Goal: Navigation & Orientation: Find specific page/section

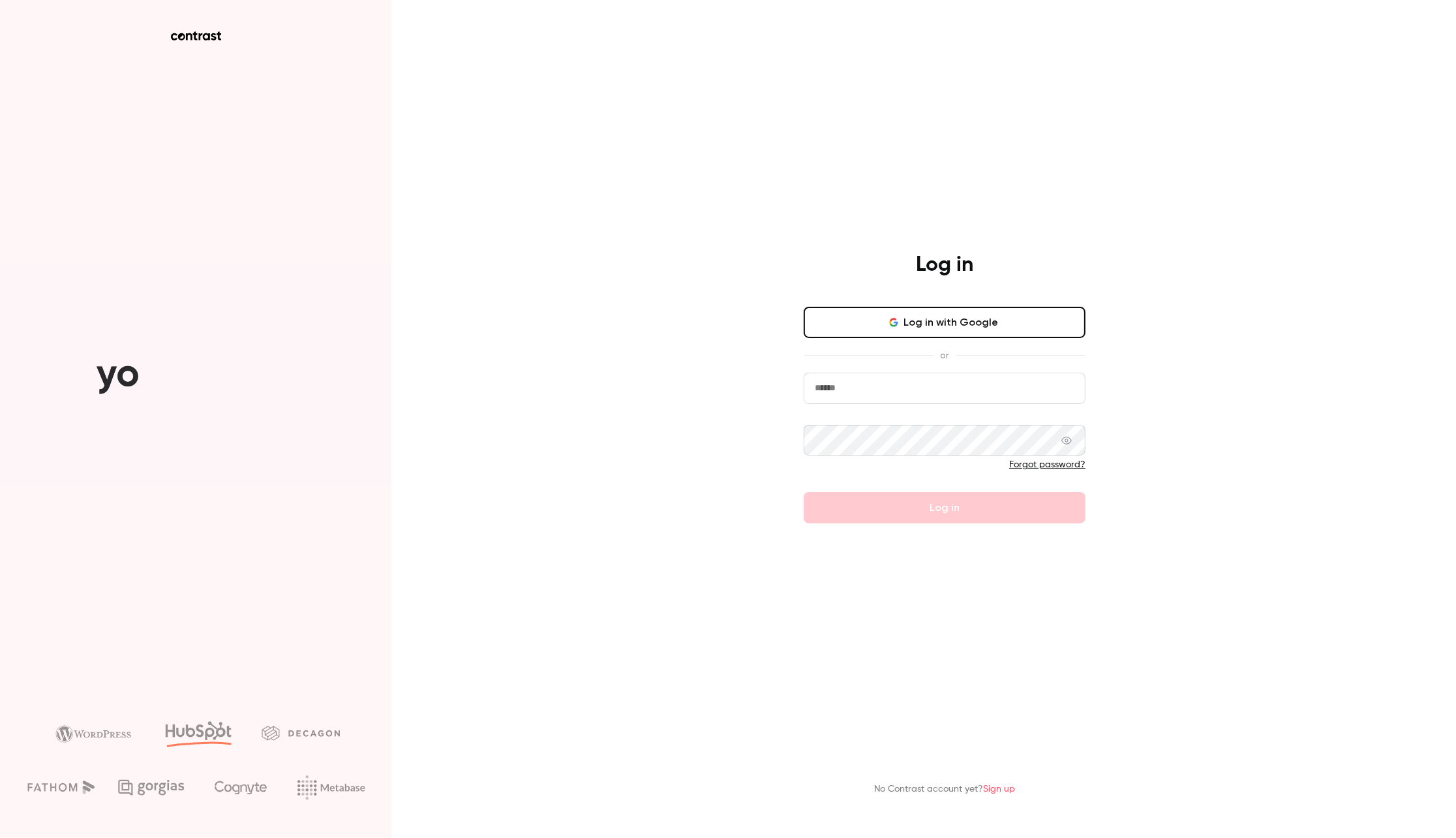
click at [972, 320] on button "Log in with Google" at bounding box center [945, 322] width 282 height 31
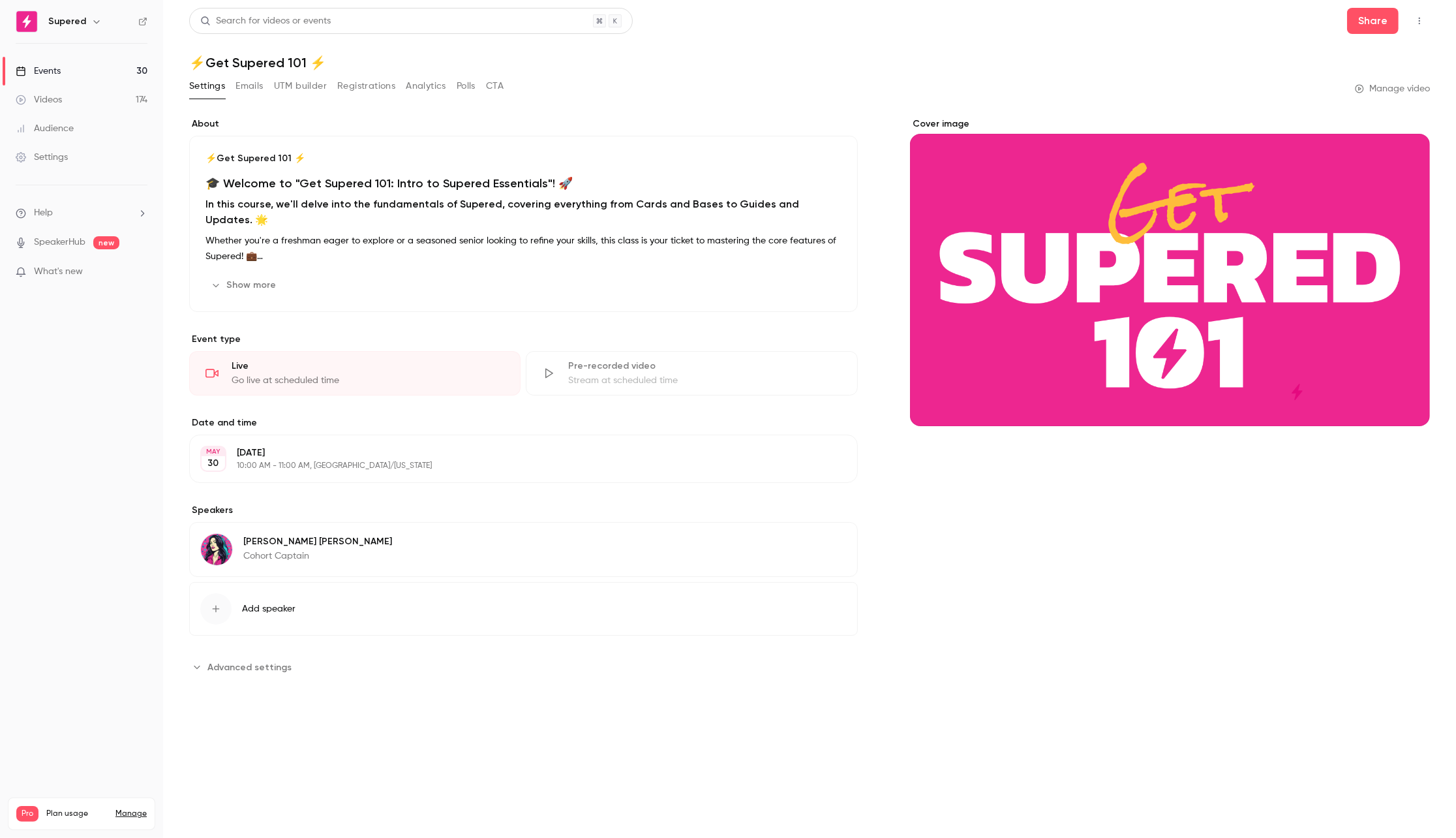
click at [83, 66] on link "Events 30" at bounding box center [81, 71] width 163 height 29
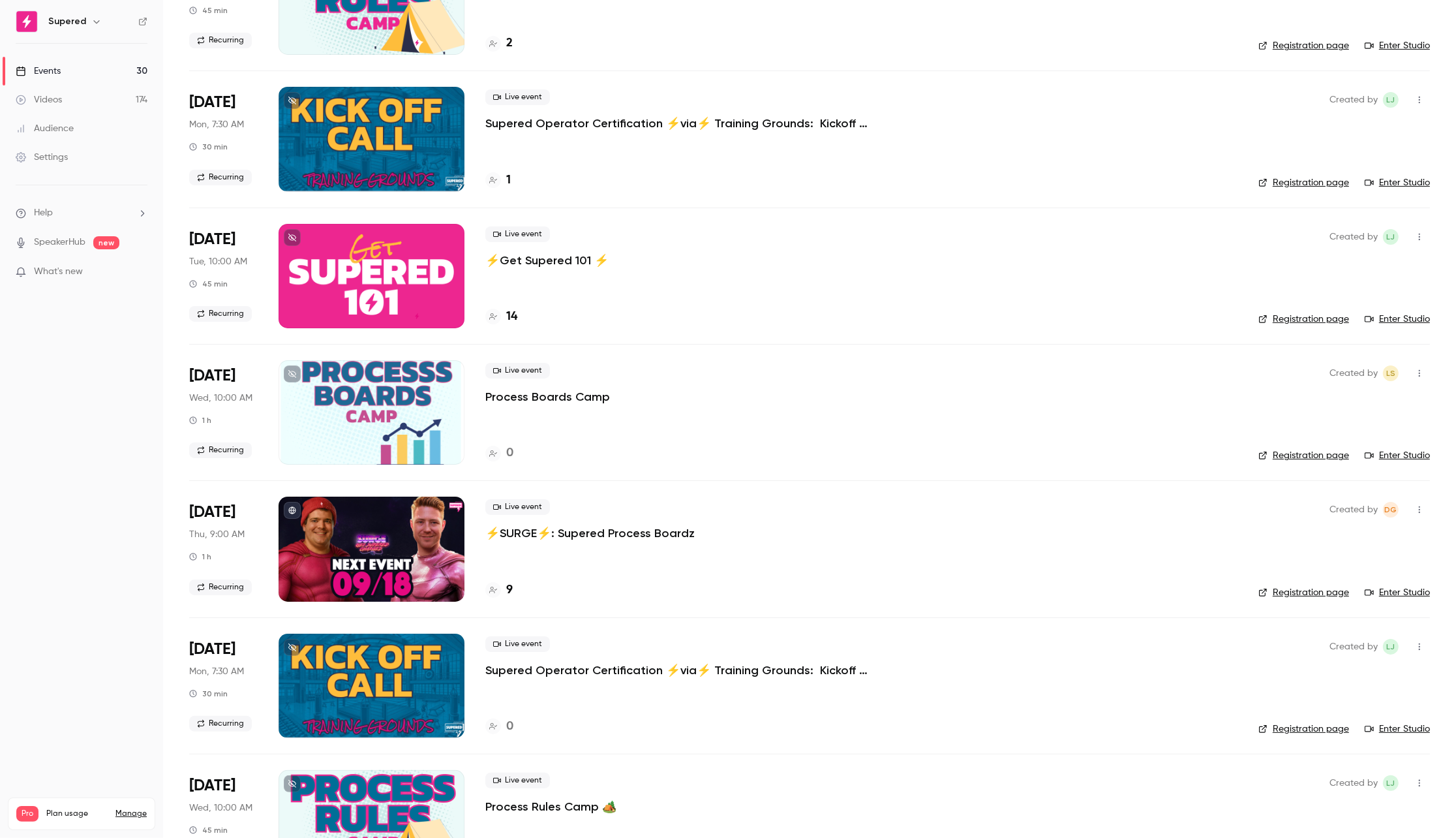
scroll to position [164, 0]
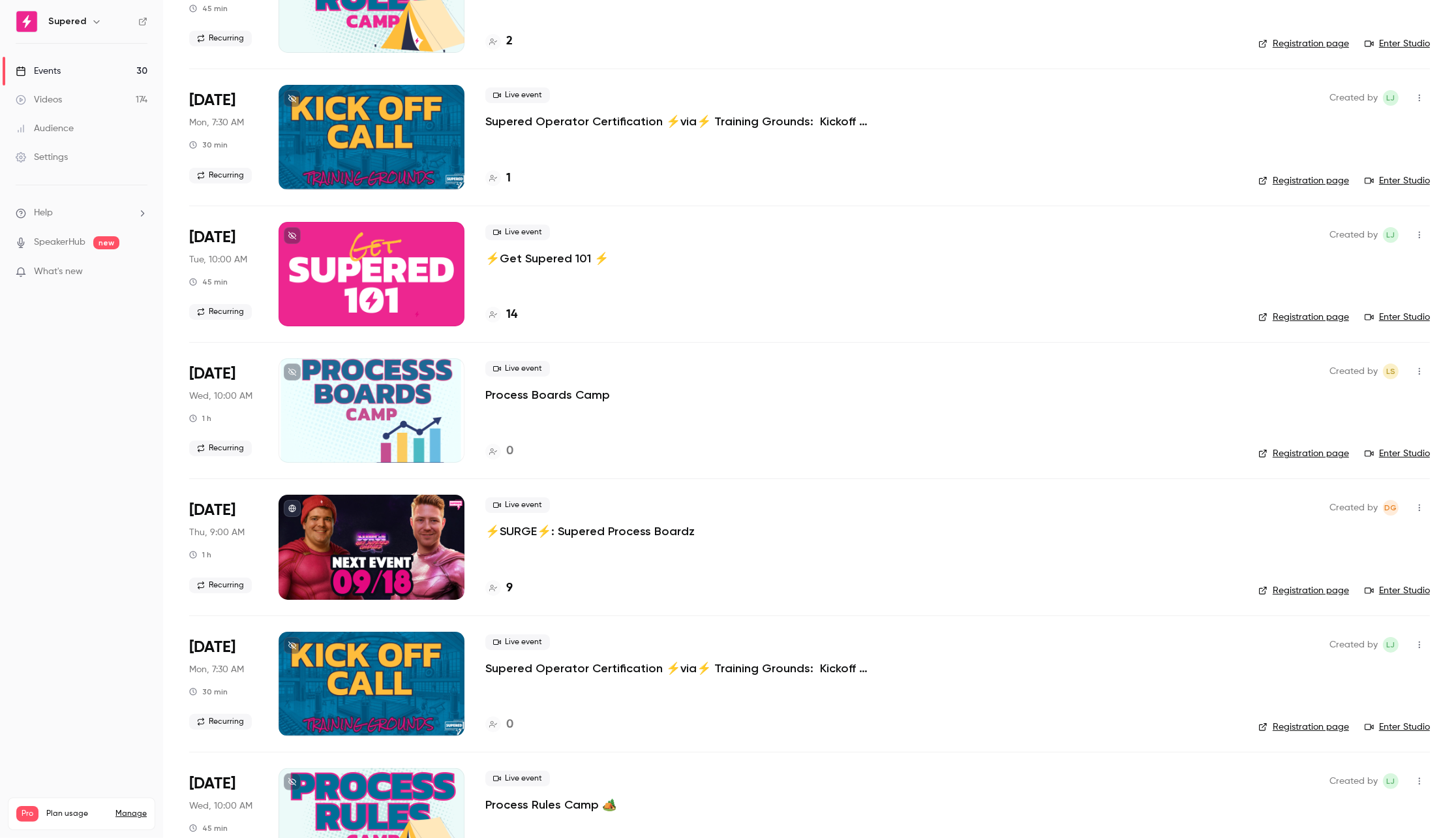
click at [1321, 585] on link "Registration page" at bounding box center [1304, 590] width 91 height 13
